Goal: Transaction & Acquisition: Purchase product/service

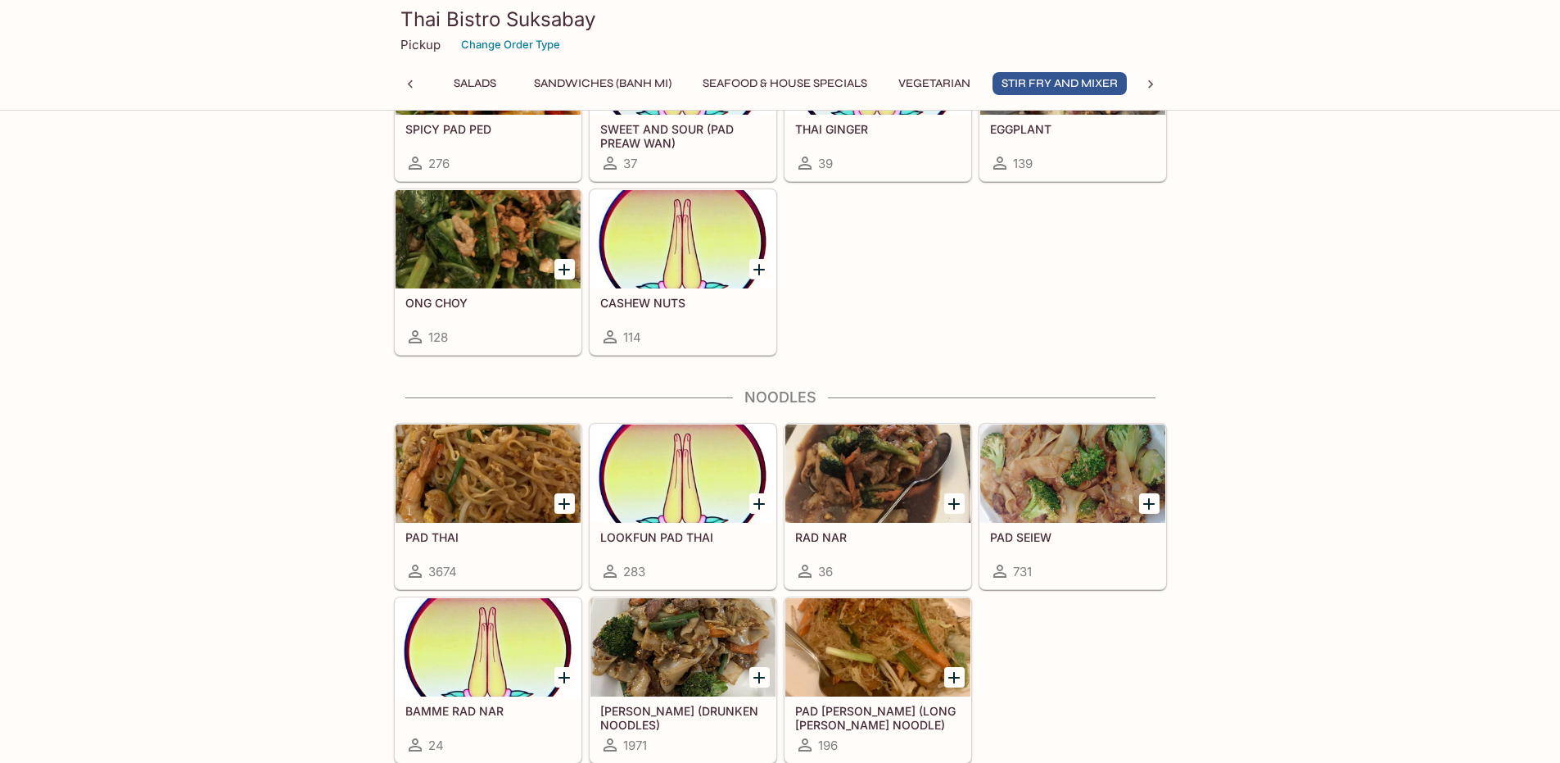
scroll to position [3604, 0]
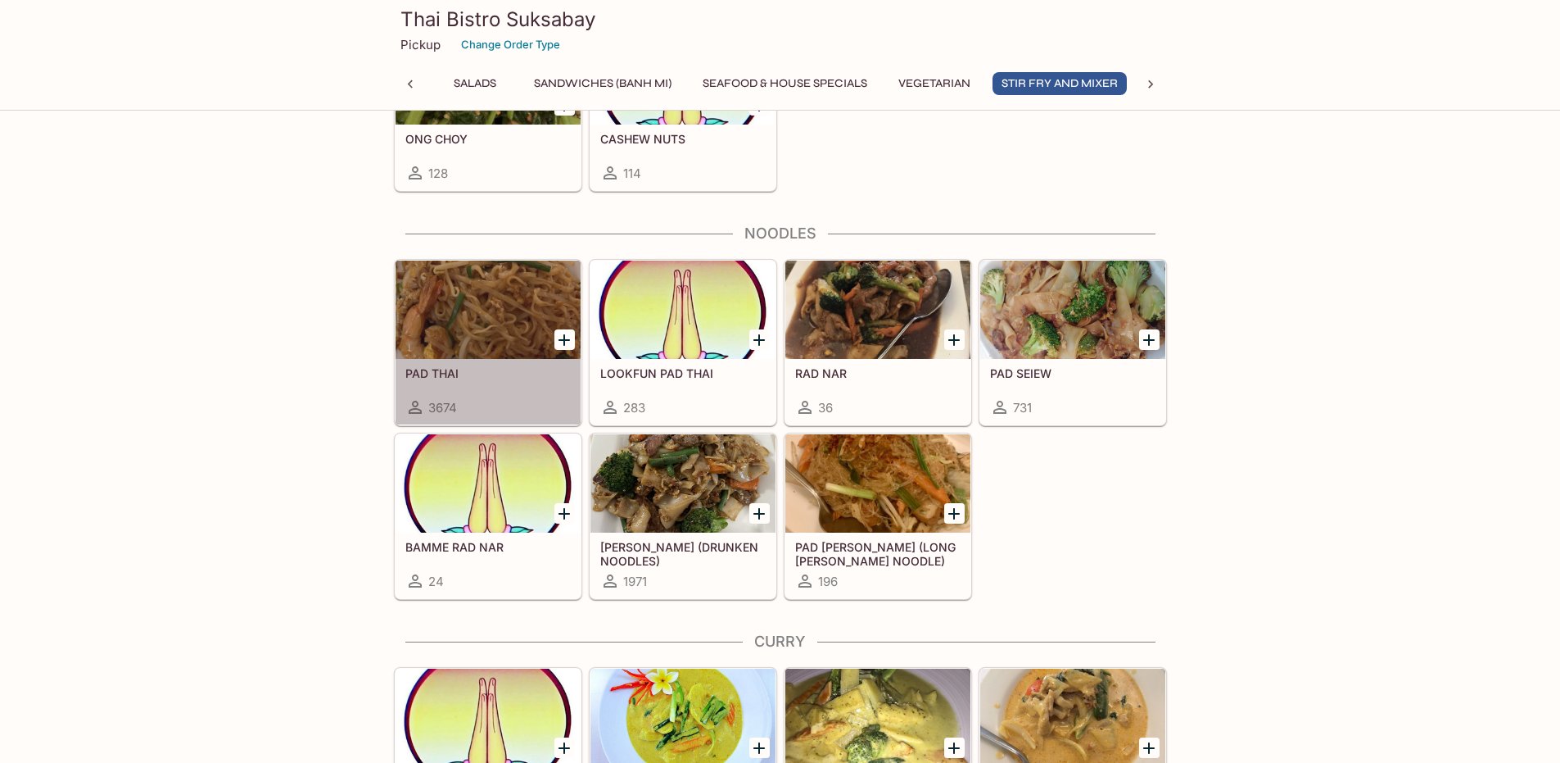
click at [499, 305] on div at bounding box center [488, 309] width 185 height 98
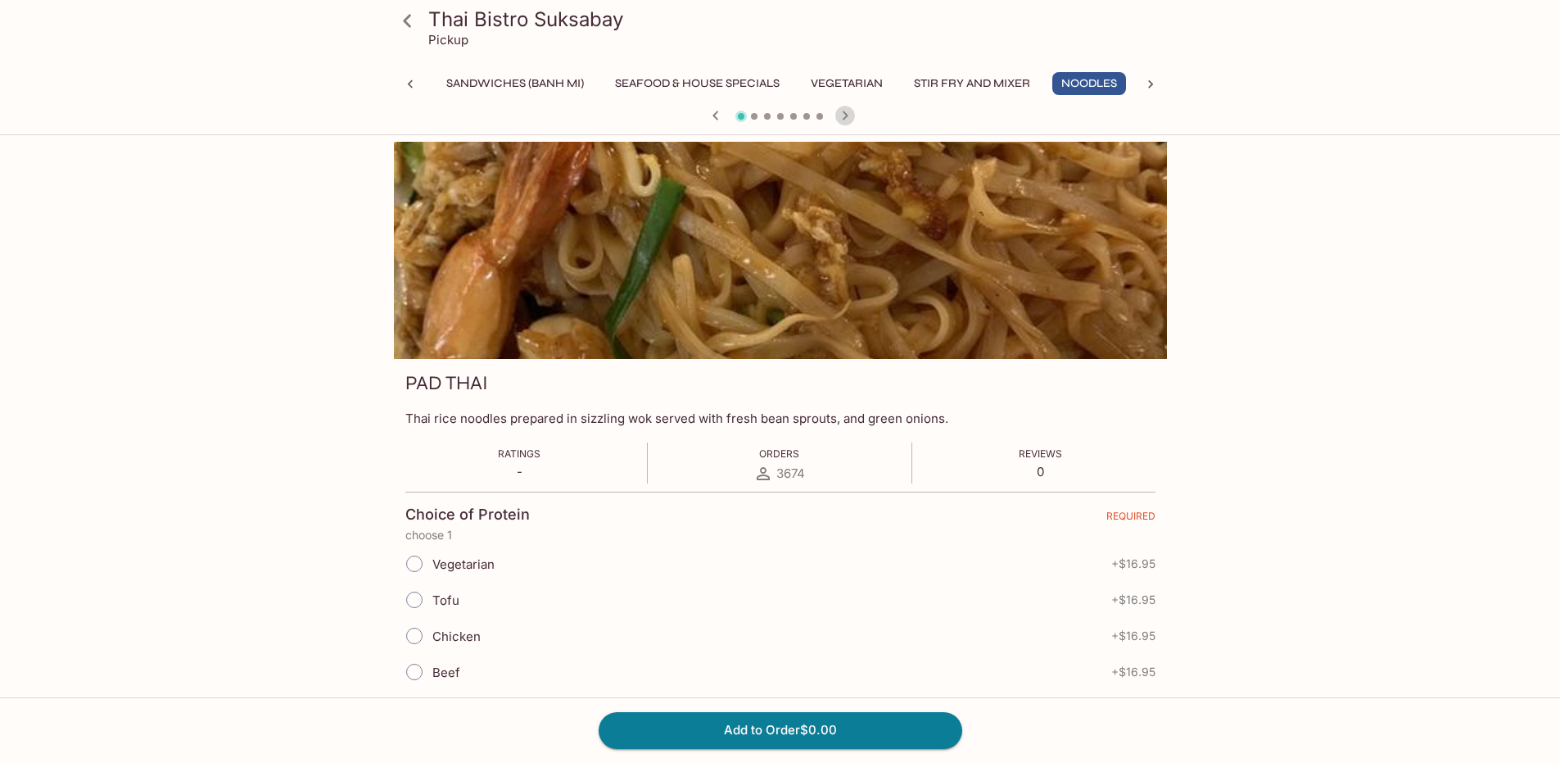
click at [847, 110] on icon "button" at bounding box center [845, 116] width 20 height 20
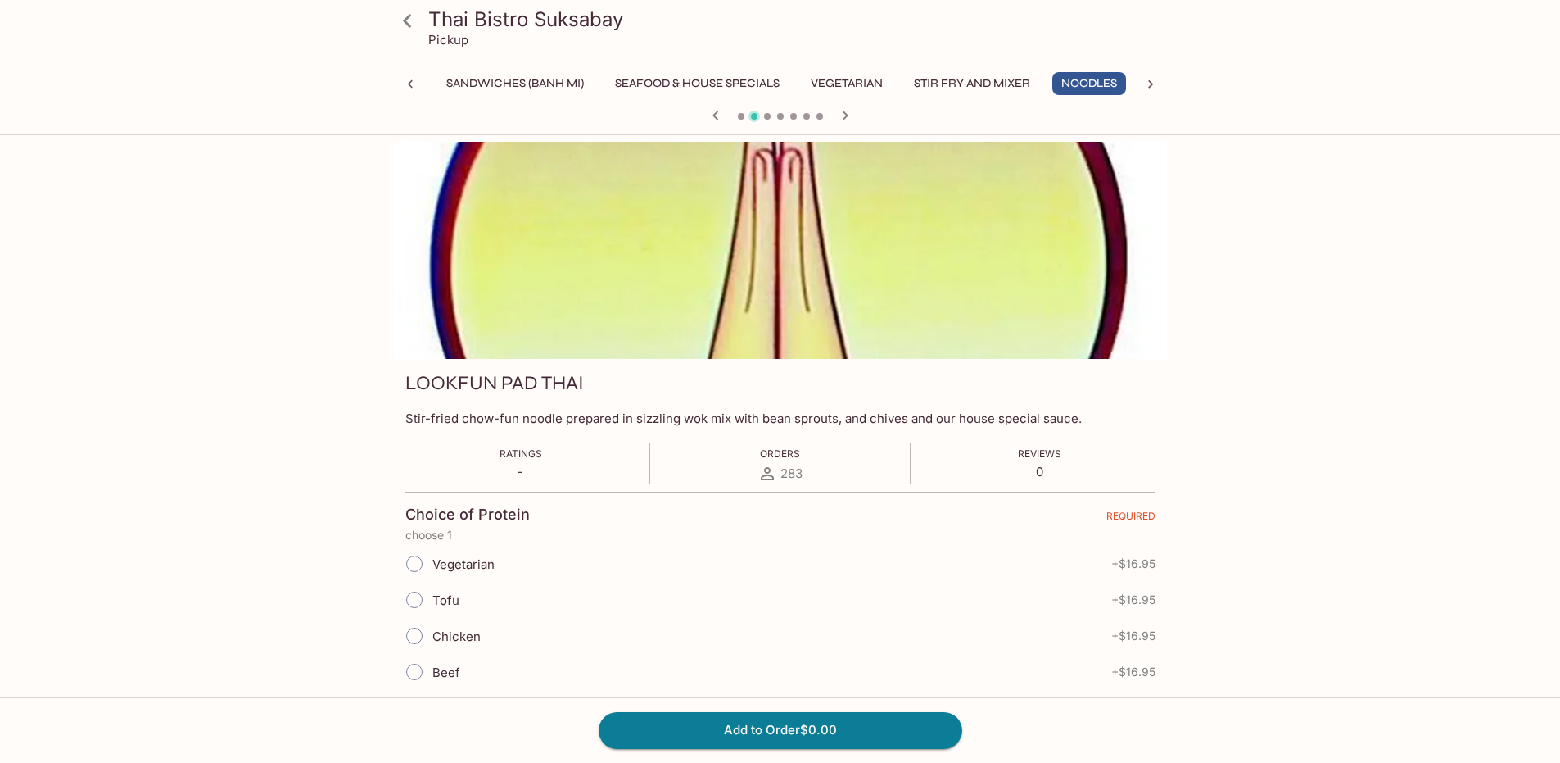
click at [816, 197] on div at bounding box center [780, 250] width 773 height 217
click at [713, 111] on icon "button" at bounding box center [716, 116] width 20 height 20
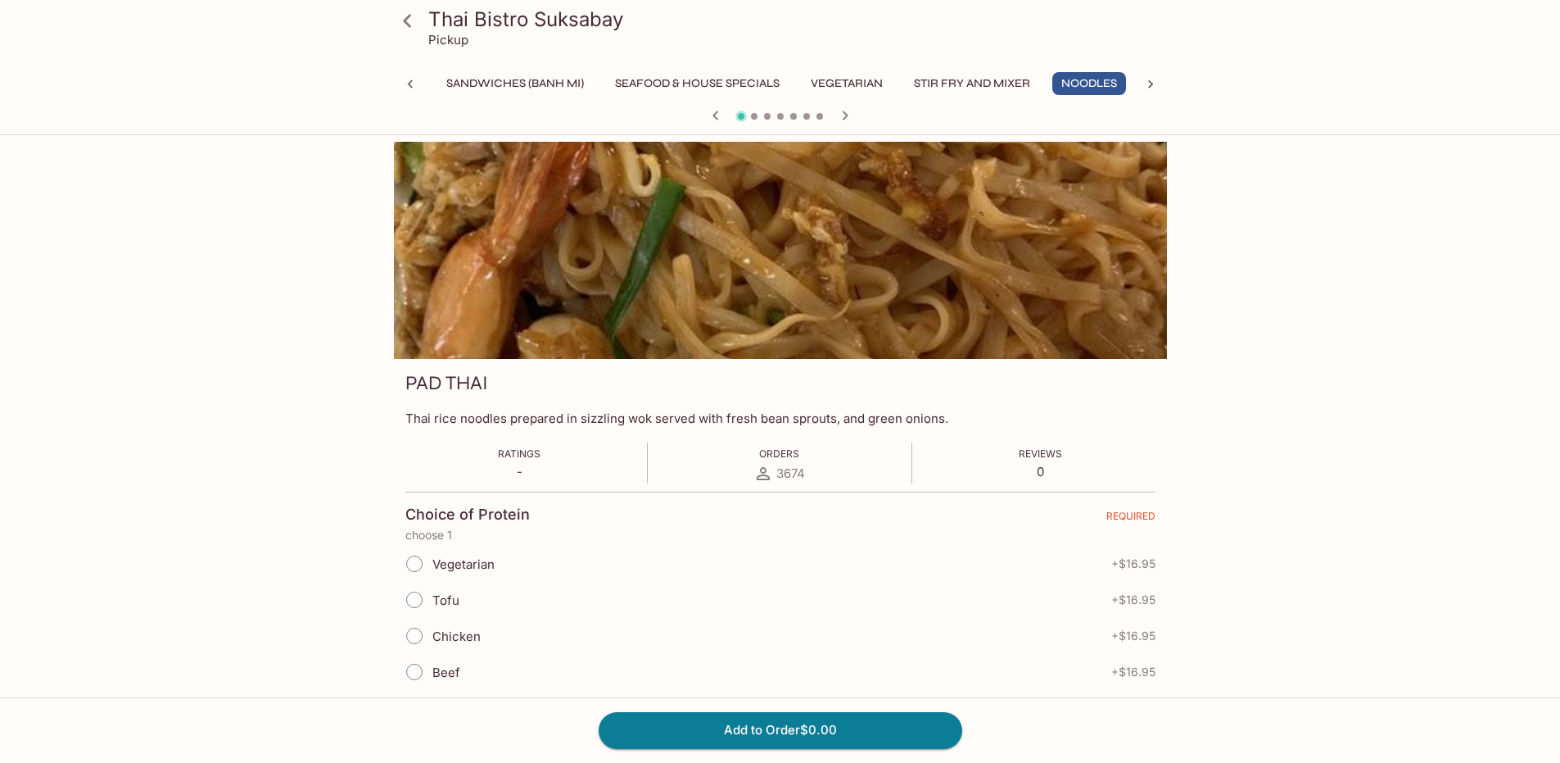
drag, startPoint x: 431, startPoint y: 13, endPoint x: 781, endPoint y: 13, distance: 350.6
click at [781, 13] on h3 "Thai Bistro Suksabay" at bounding box center [794, 19] width 732 height 25
click at [853, 111] on icon "button" at bounding box center [845, 116] width 20 height 20
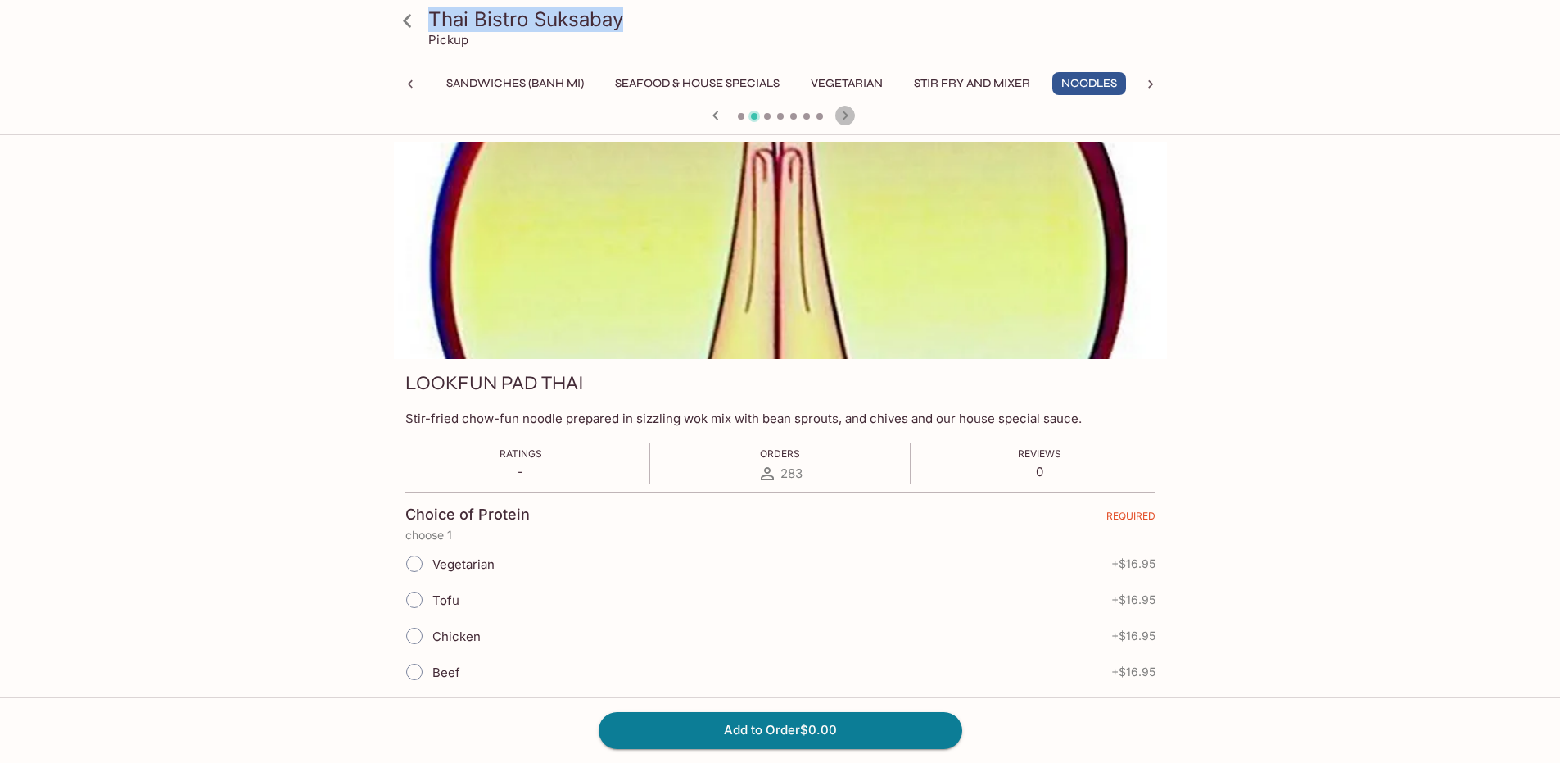
click at [853, 111] on icon "button" at bounding box center [845, 116] width 20 height 20
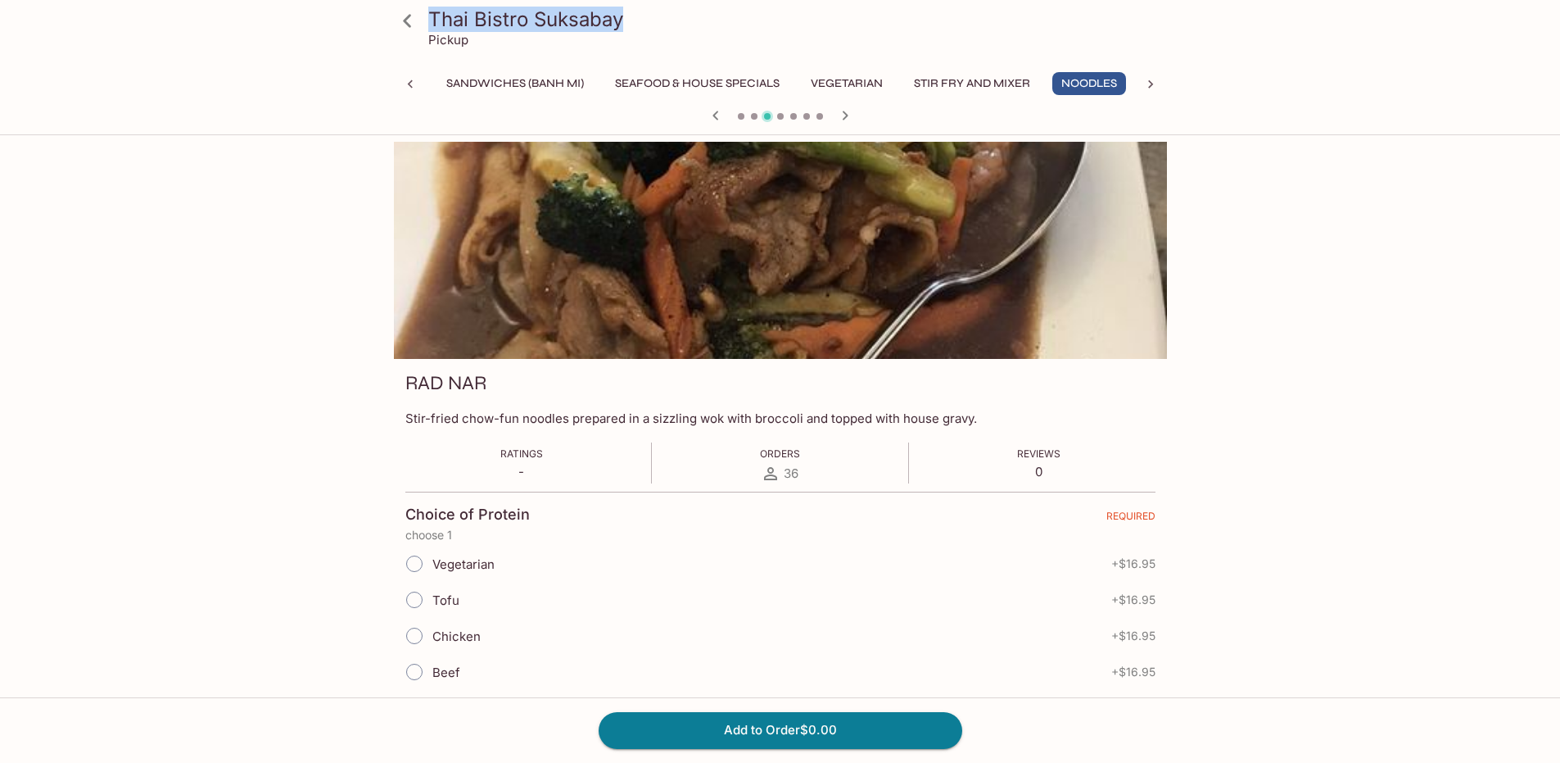
click at [856, 115] on div at bounding box center [780, 117] width 786 height 25
click at [845, 115] on icon "button" at bounding box center [845, 115] width 6 height 9
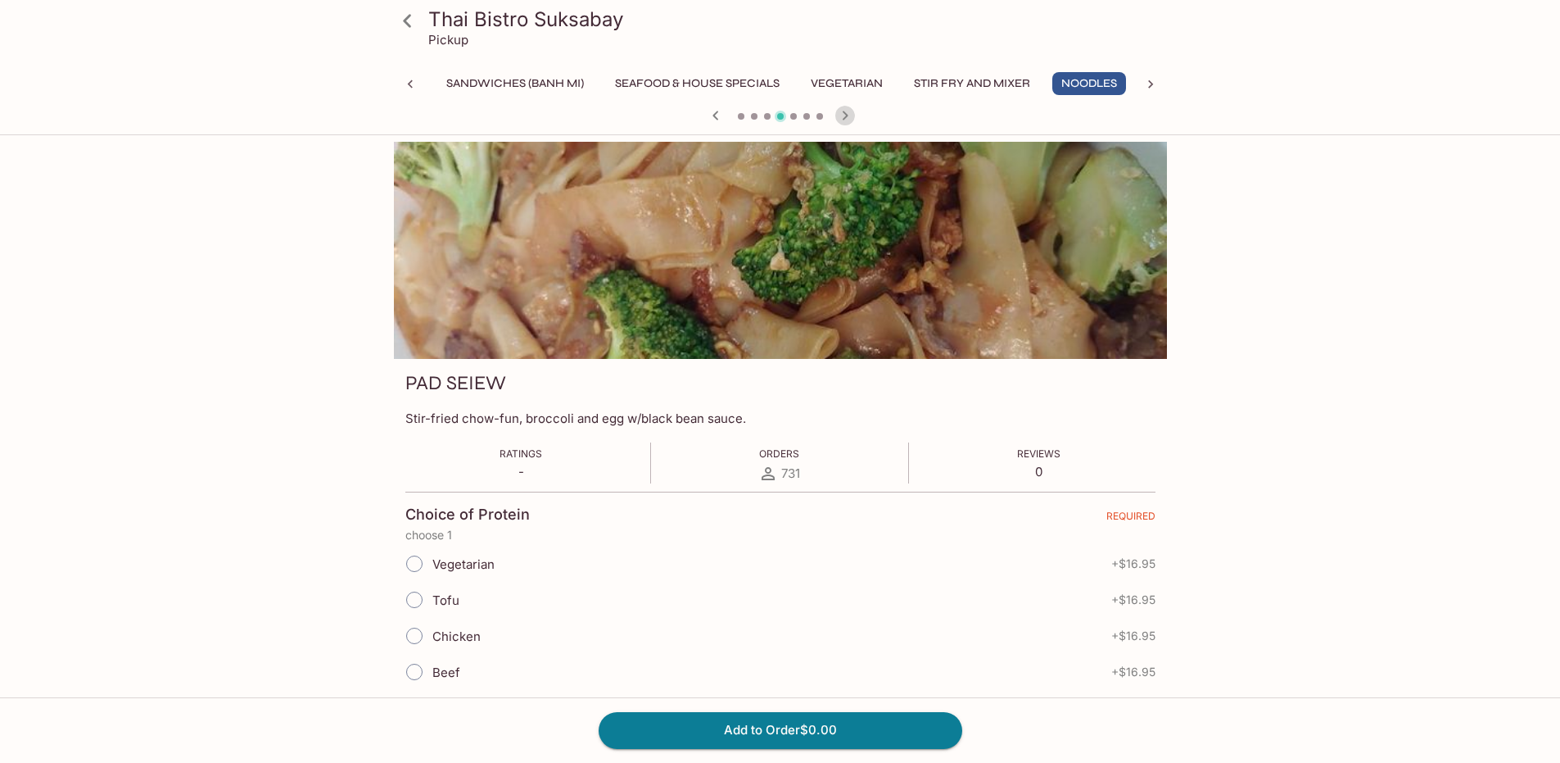
click at [845, 114] on icon "button" at bounding box center [845, 115] width 6 height 9
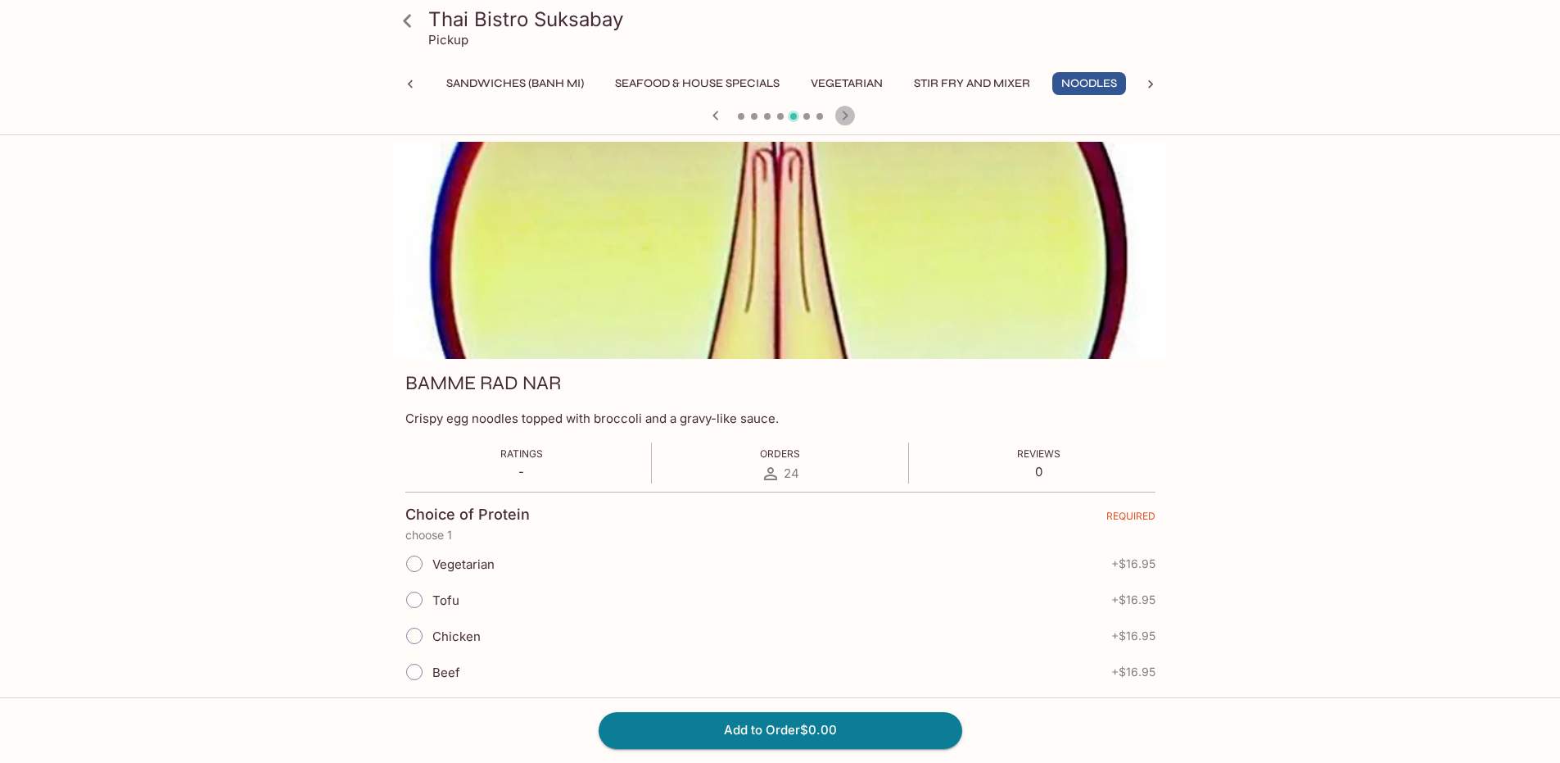
click at [845, 112] on icon "button" at bounding box center [845, 116] width 20 height 20
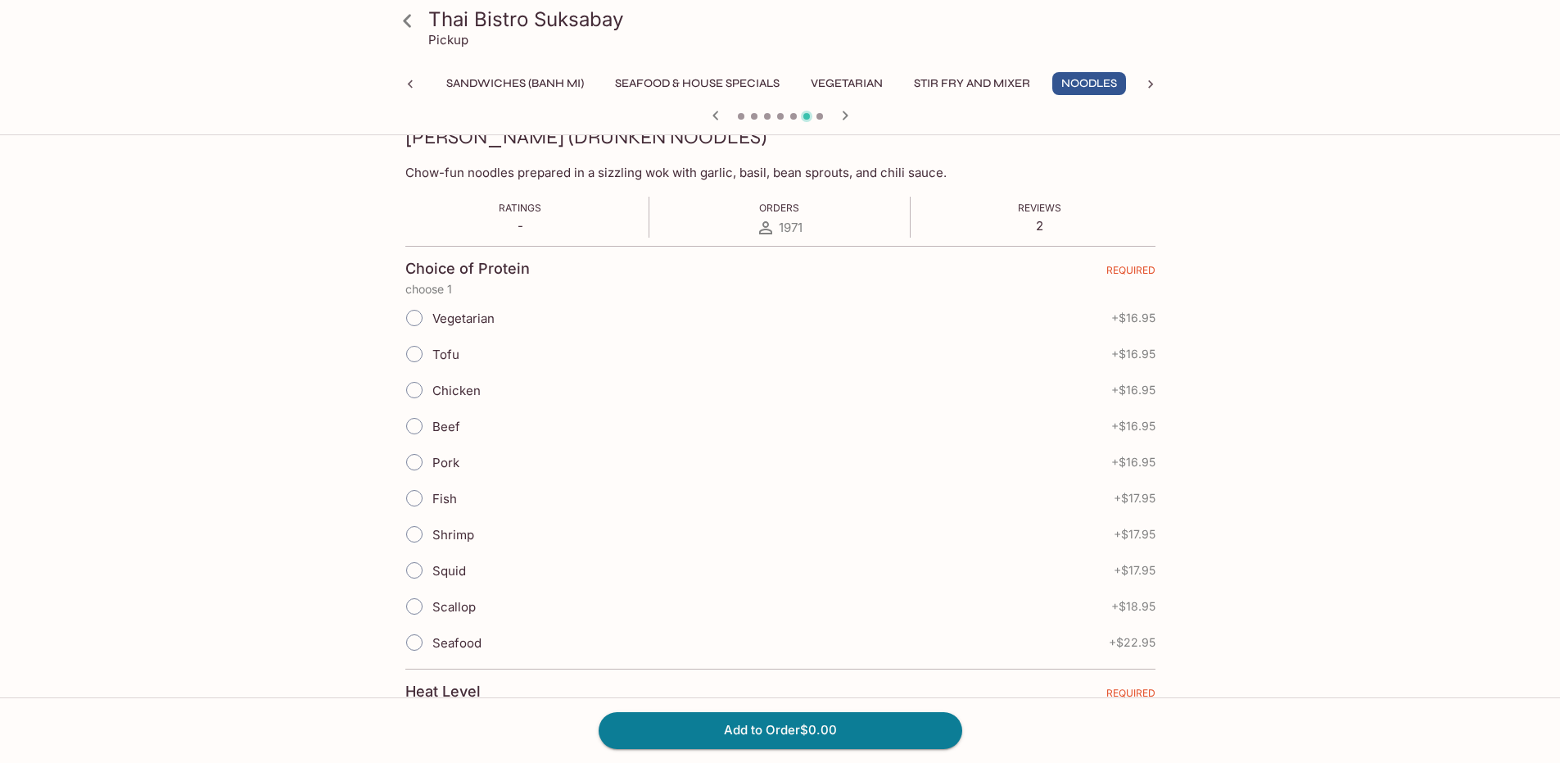
scroll to position [328, 0]
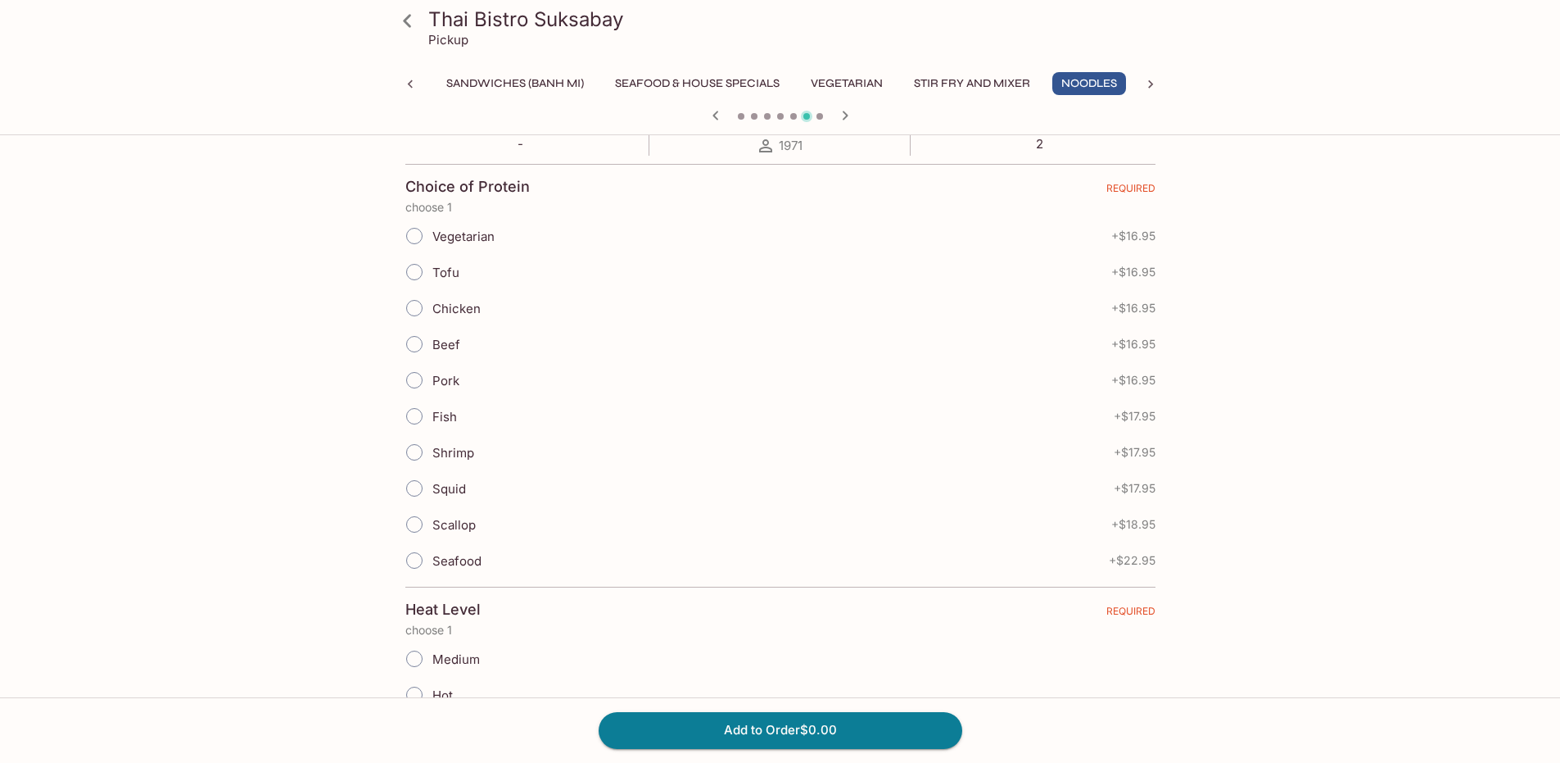
click at [440, 349] on span "Beef" at bounding box center [446, 345] width 28 height 16
click at [432, 349] on input "Beef" at bounding box center [414, 344] width 34 height 34
radio input "true"
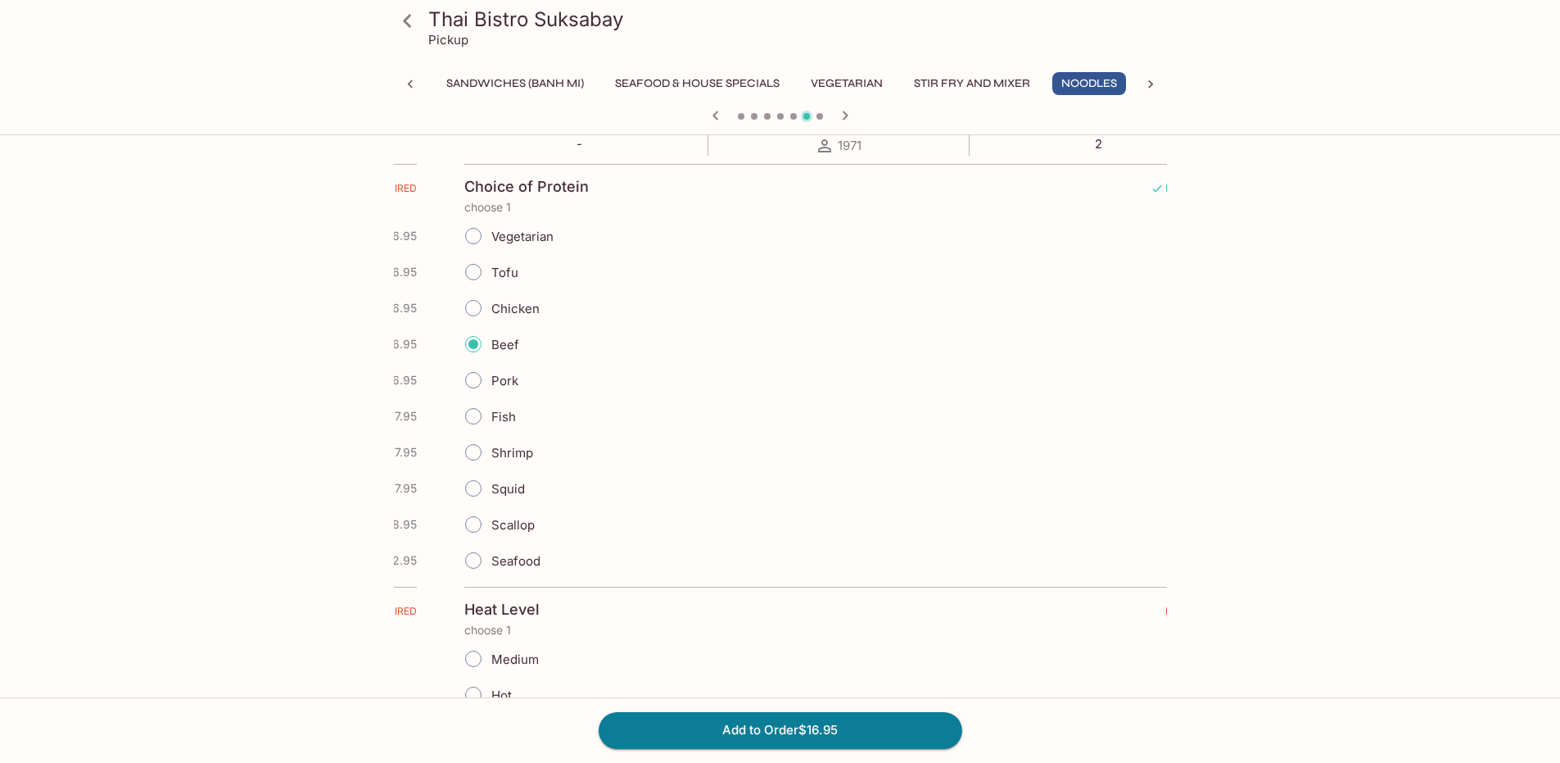
drag, startPoint x: 1097, startPoint y: 343, endPoint x: 1216, endPoint y: 354, distance: 120.1
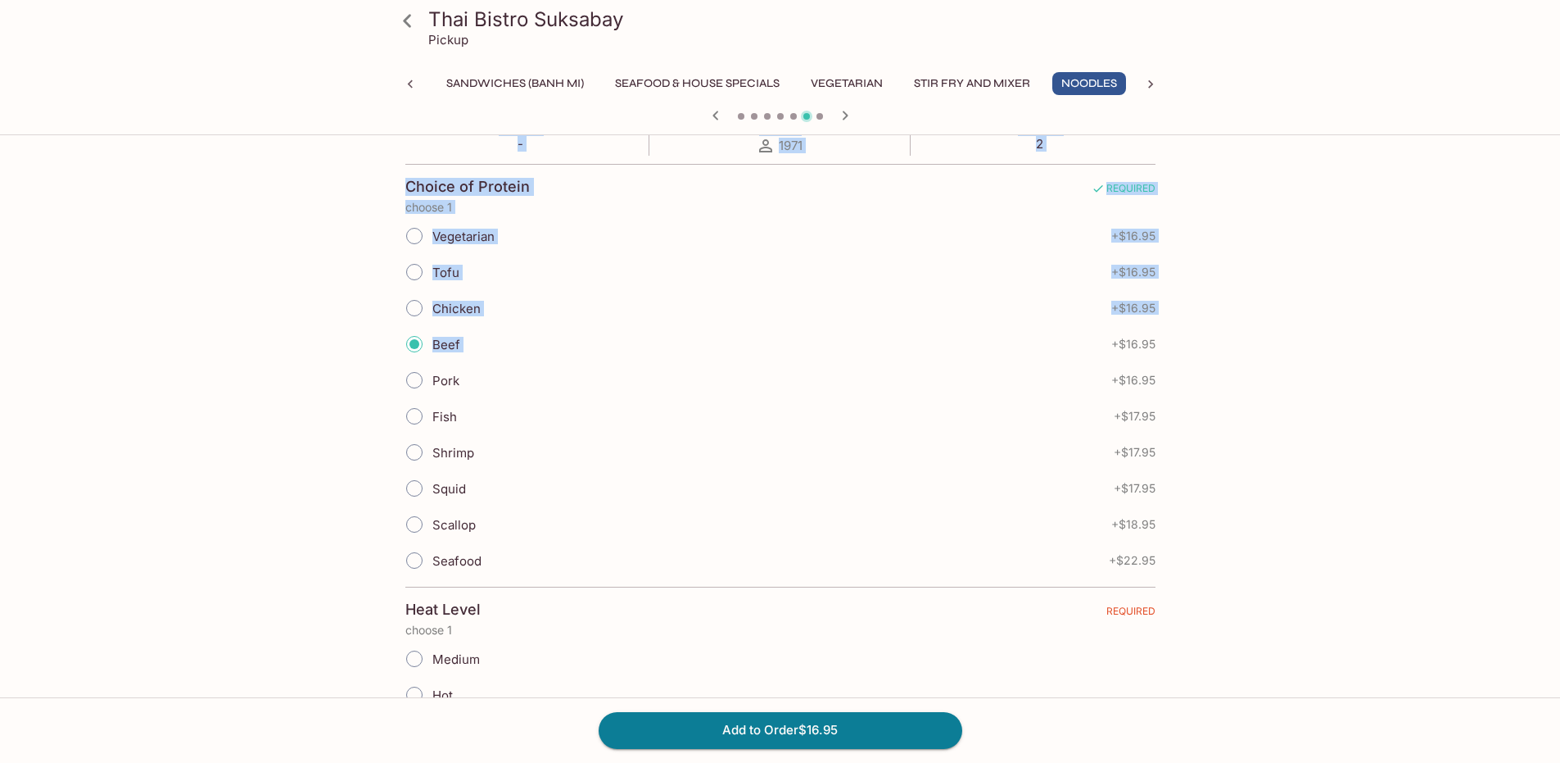
click at [203, 327] on div "Thai Bistro Suksabay Pickup Gift Certificate Appetizers Soup Salads Sandwiches …" at bounding box center [780, 195] width 1560 height 763
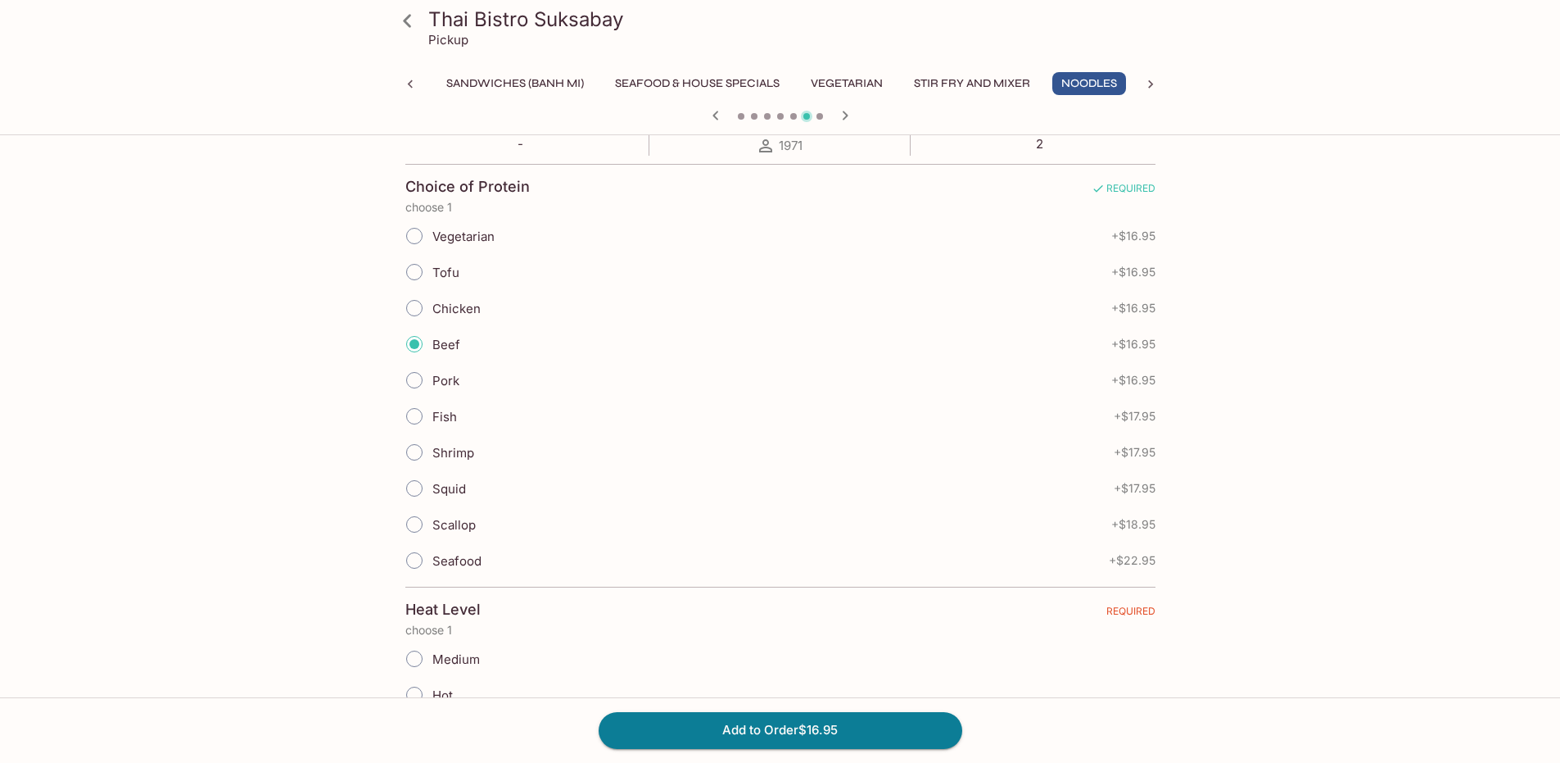
drag, startPoint x: 647, startPoint y: 331, endPoint x: 1278, endPoint y: 331, distance: 630.7
click at [1156, 331] on div "Beef + $16.95" at bounding box center [780, 344] width 750 height 36
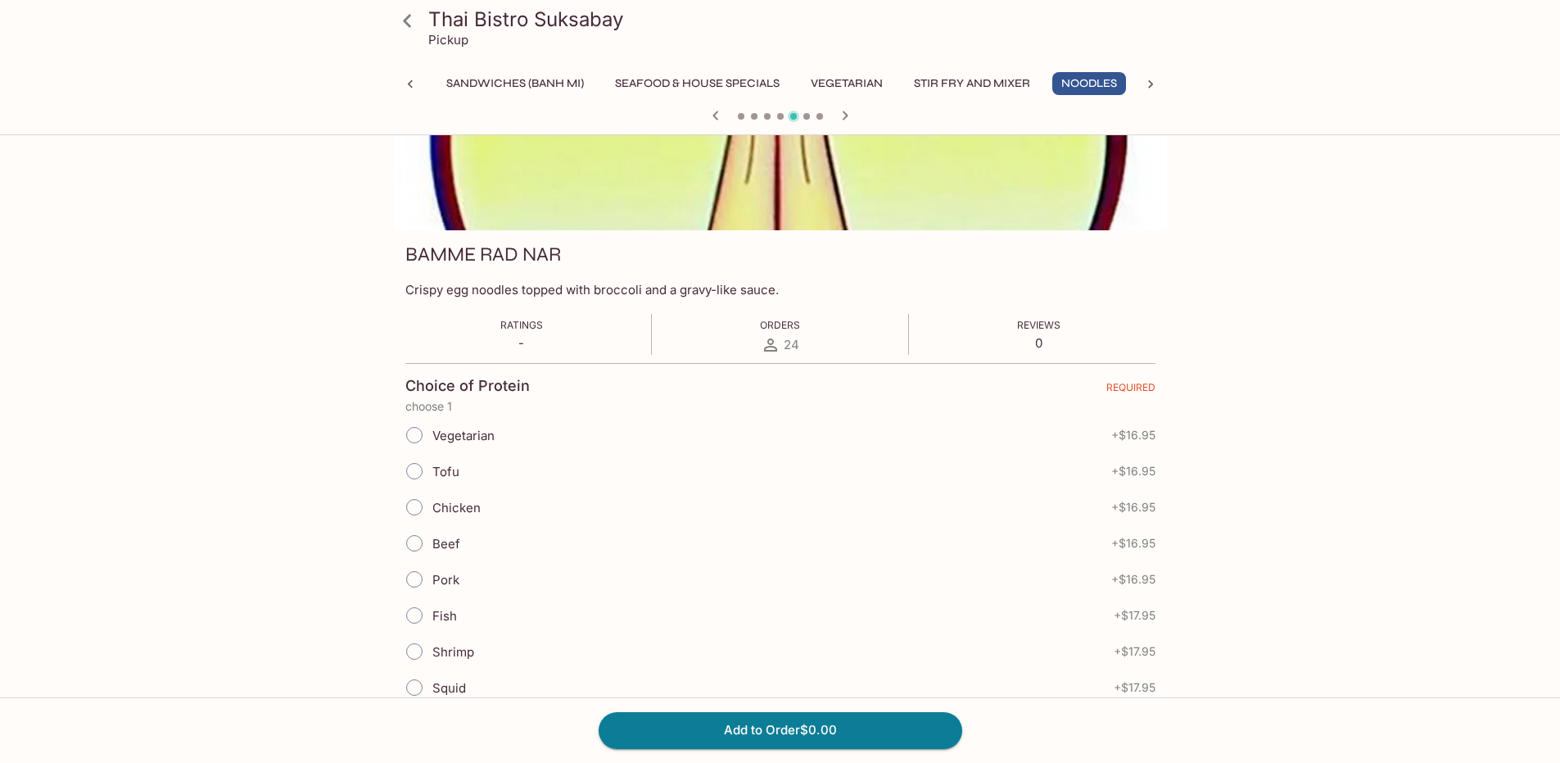
scroll to position [0, 0]
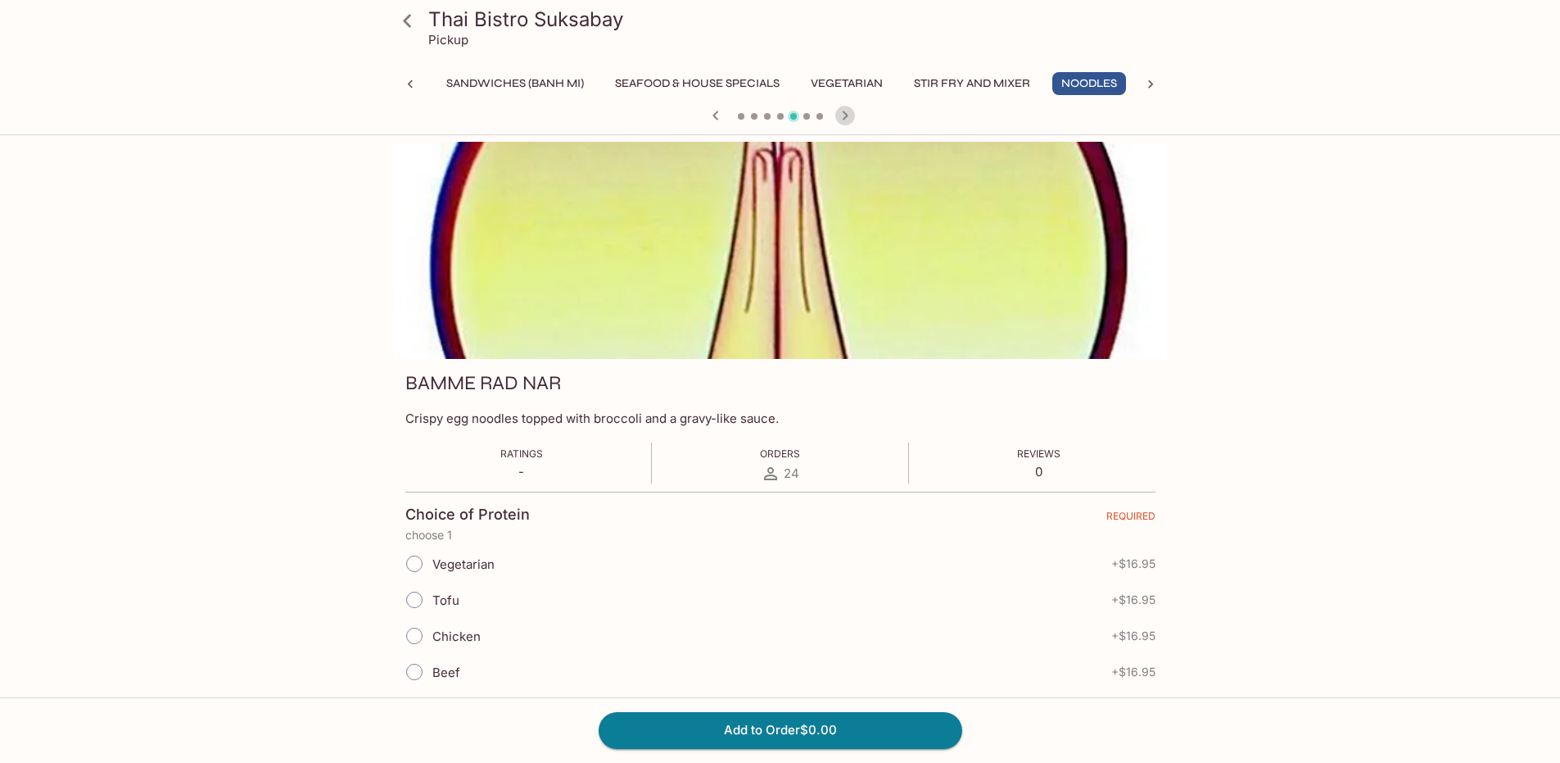
click at [838, 115] on icon "button" at bounding box center [845, 116] width 20 height 20
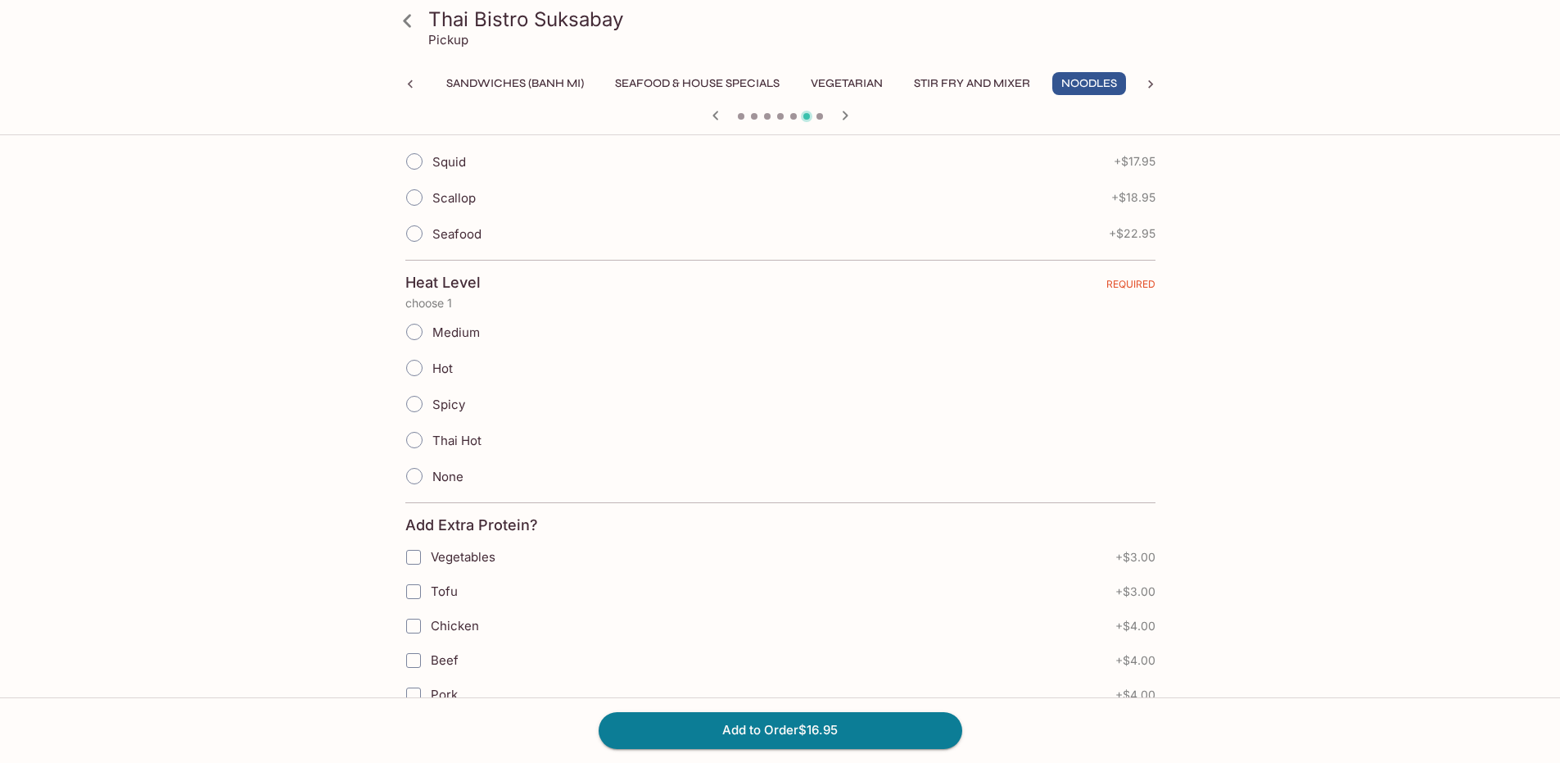
scroll to position [655, 0]
click at [414, 22] on icon at bounding box center [407, 21] width 29 height 29
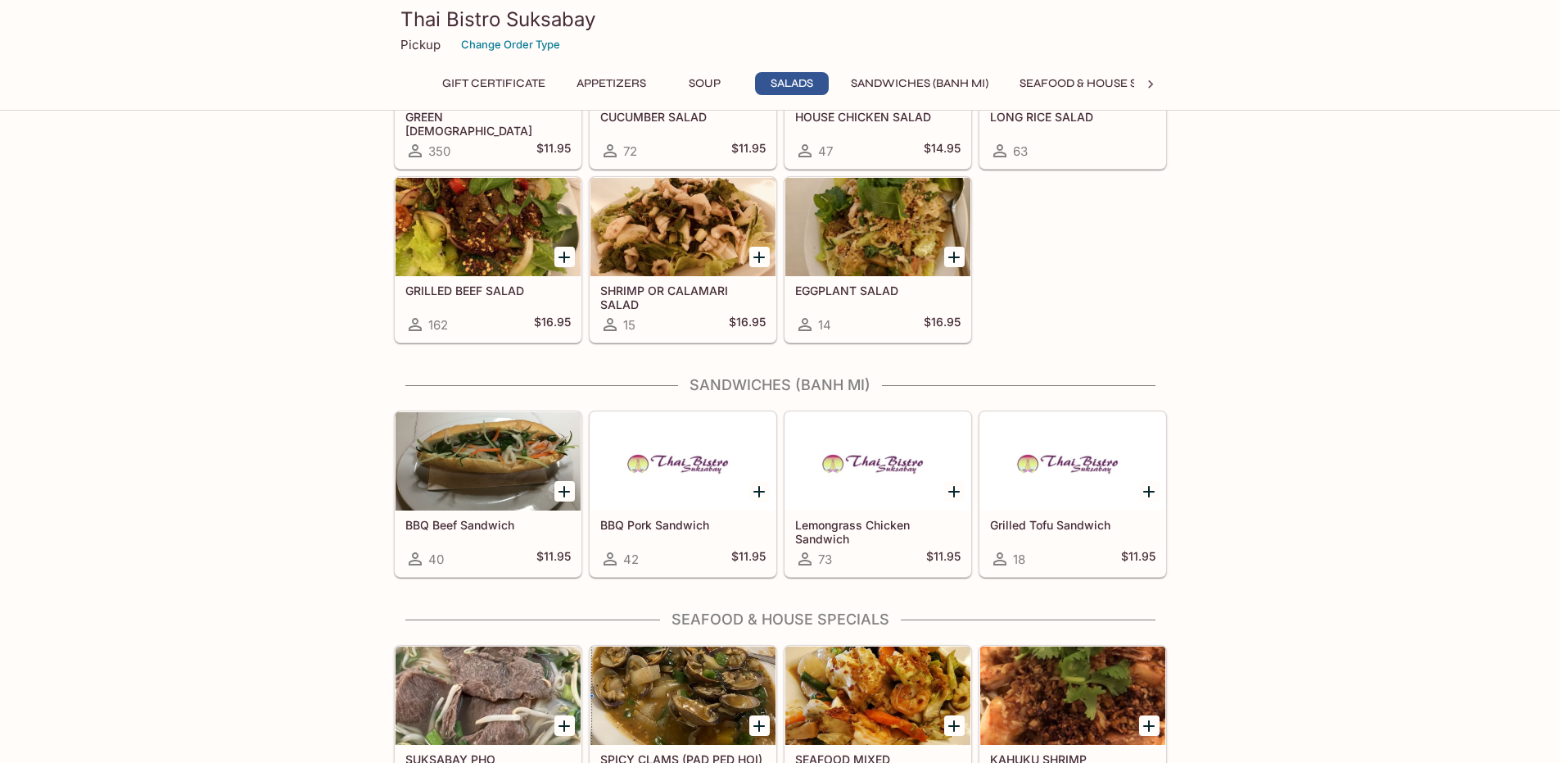
scroll to position [1637, 0]
